Goal: Check status

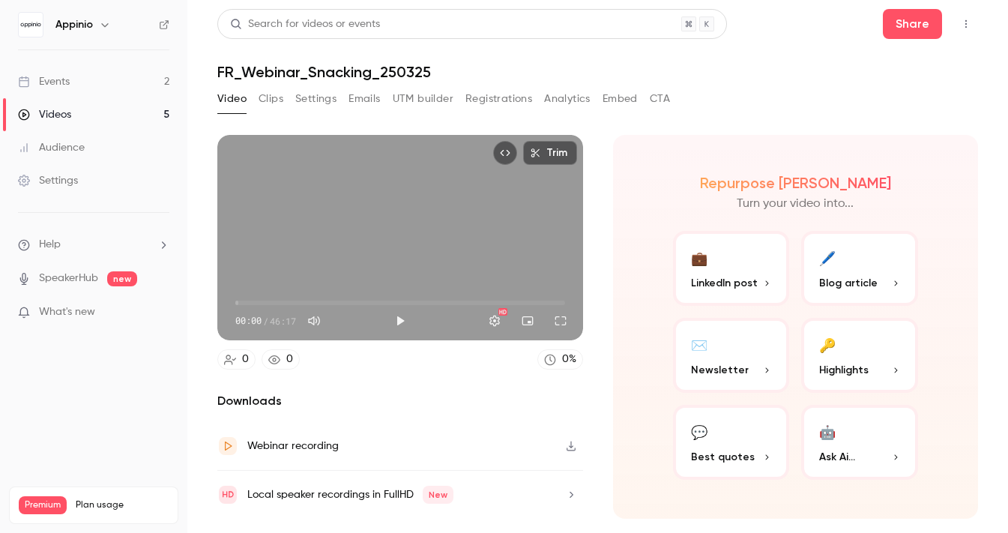
click at [481, 101] on button "Registrations" at bounding box center [499, 99] width 67 height 24
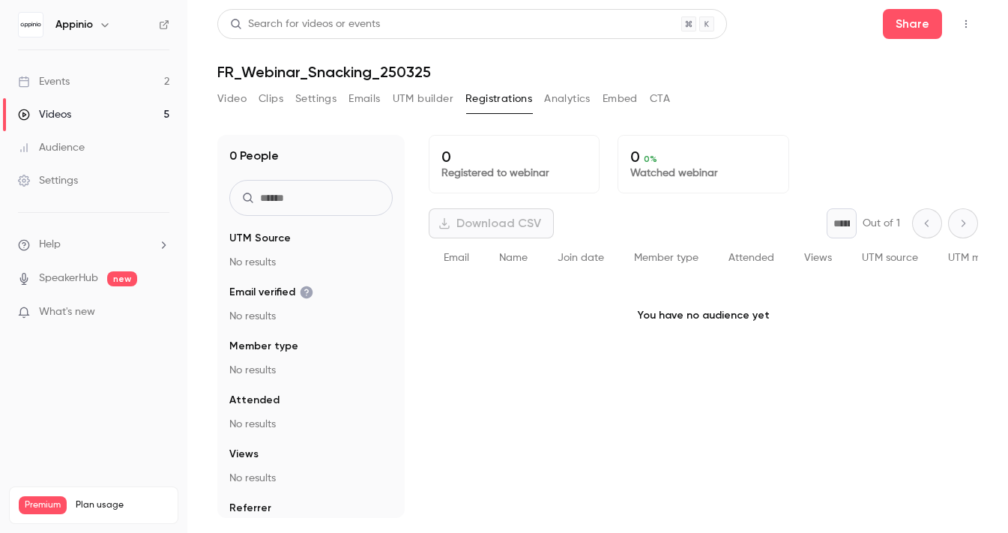
click at [81, 85] on link "Events 2" at bounding box center [93, 81] width 187 height 33
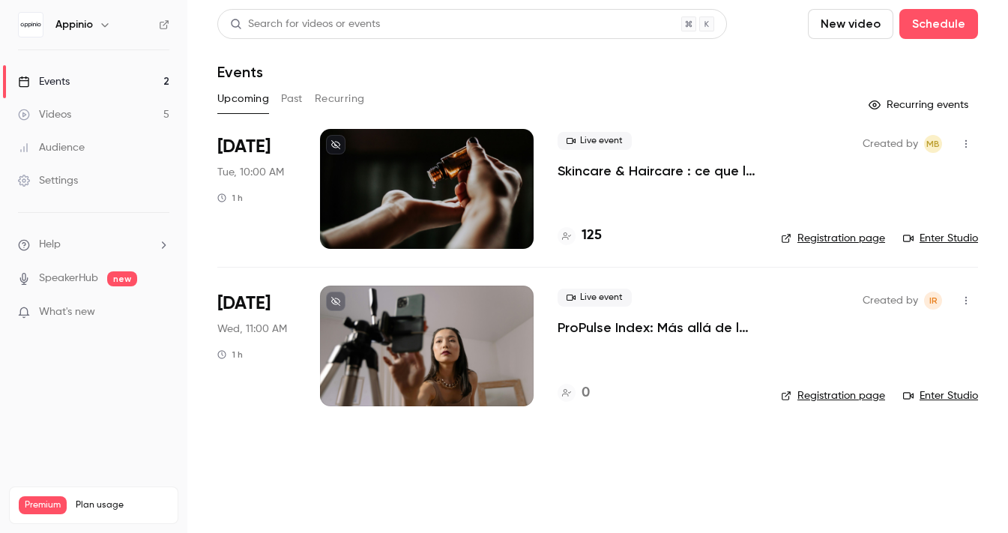
click at [590, 173] on p "Skincare & Haircare : ce que la Gen Z attend vraiment des marques" at bounding box center [657, 171] width 199 height 18
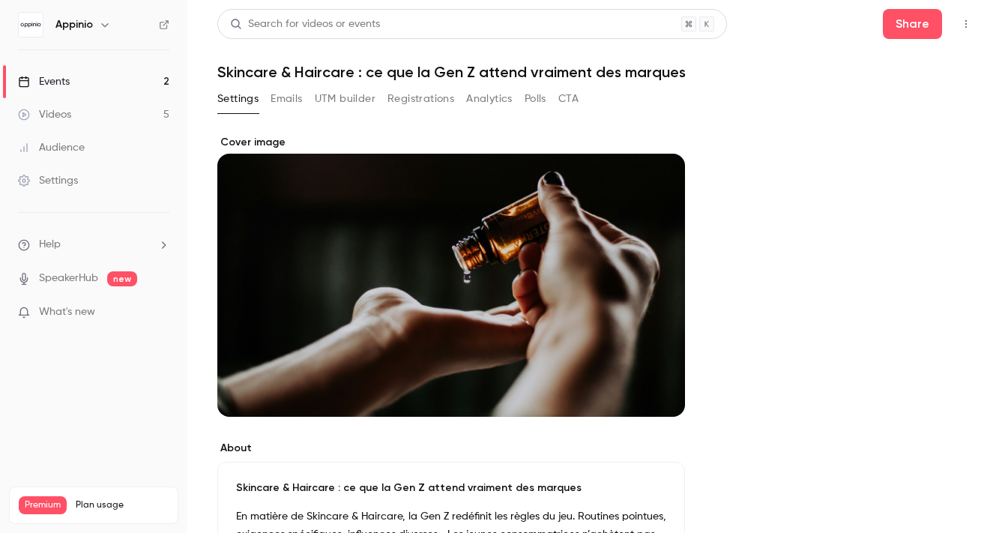
click at [414, 100] on button "Registrations" at bounding box center [421, 99] width 67 height 24
